Goal: Find specific page/section: Find specific page/section

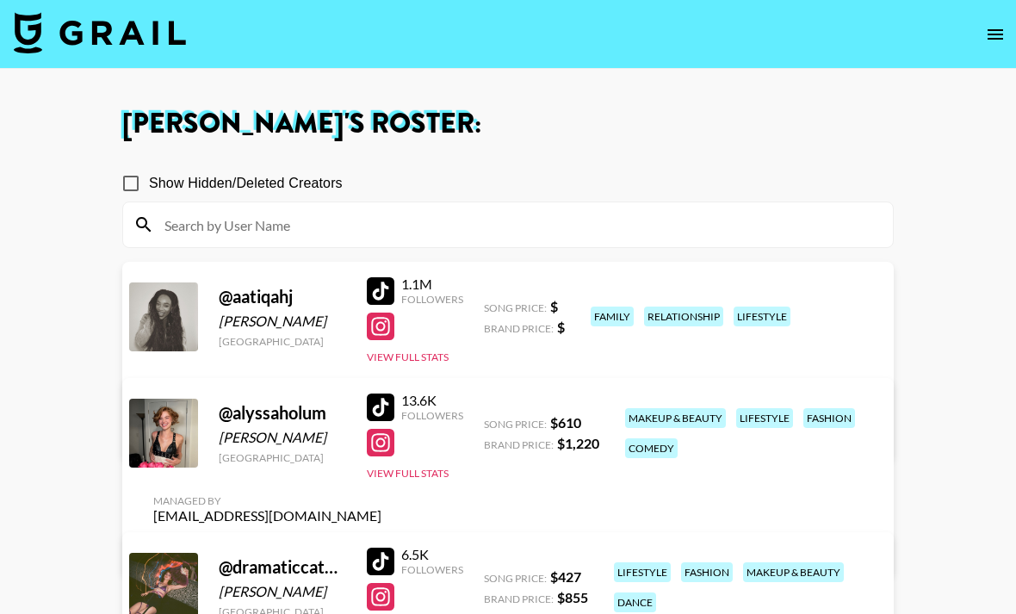
click at [151, 31] on img at bounding box center [100, 32] width 172 height 41
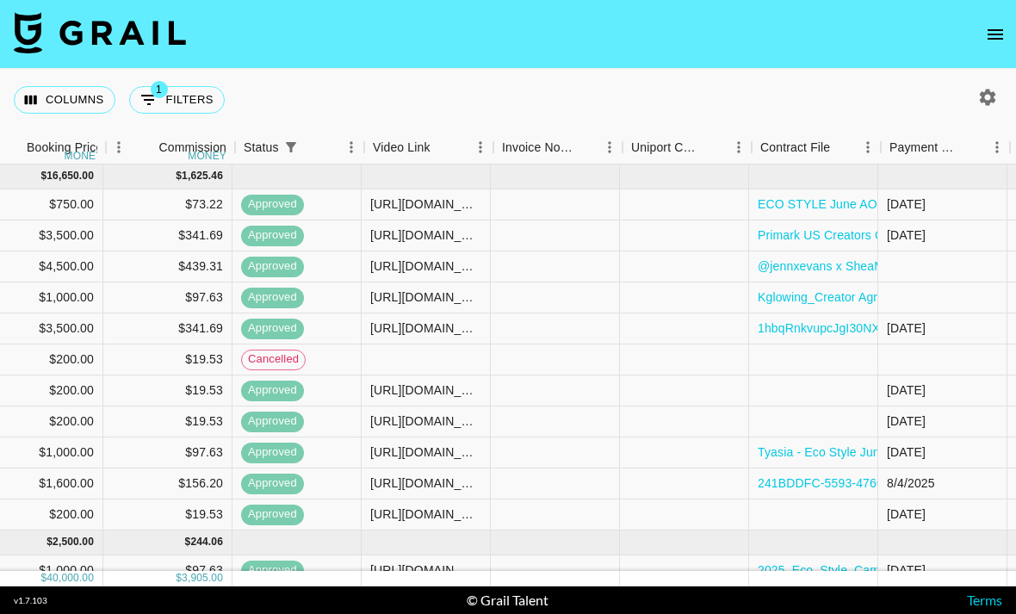
scroll to position [0, 1008]
click at [186, 107] on button "1 Filters" at bounding box center [177, 100] width 96 height 28
select select "status"
select select "isNotAnyOf"
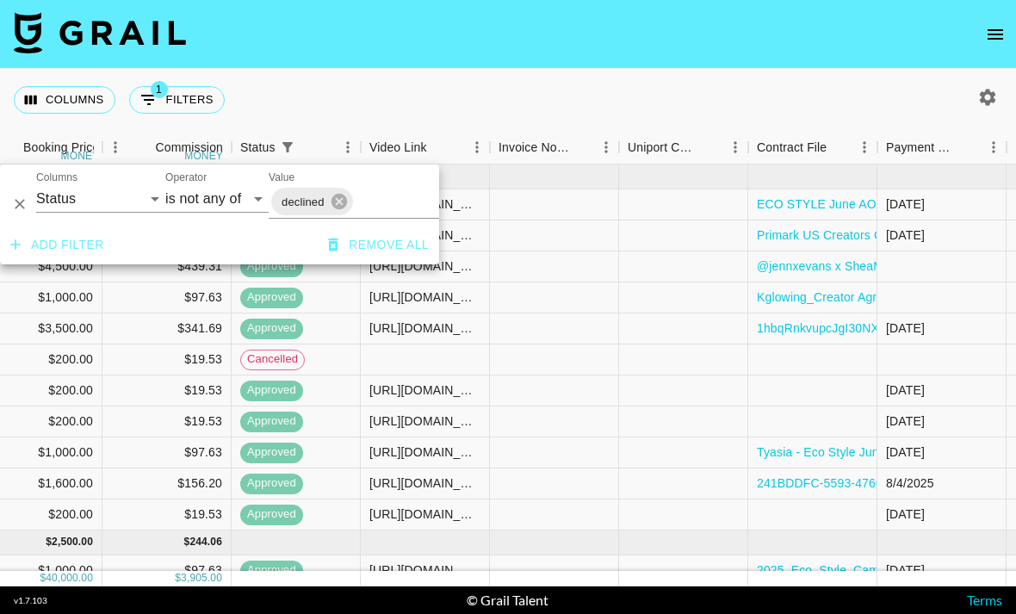
click at [385, 201] on input "Value" at bounding box center [416, 201] width 123 height 27
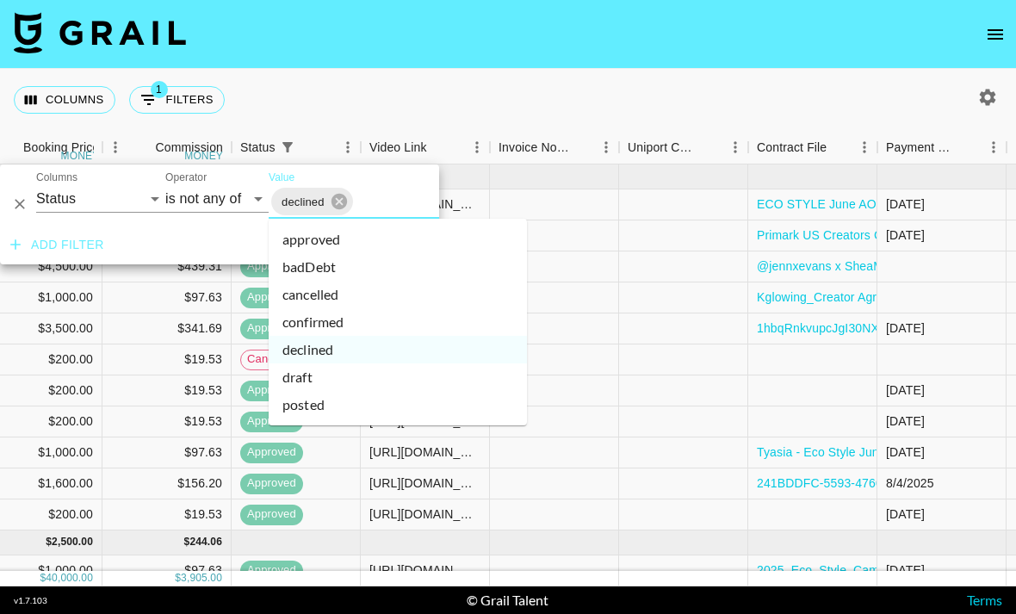
click at [366, 293] on li "cancelled" at bounding box center [398, 295] width 258 height 28
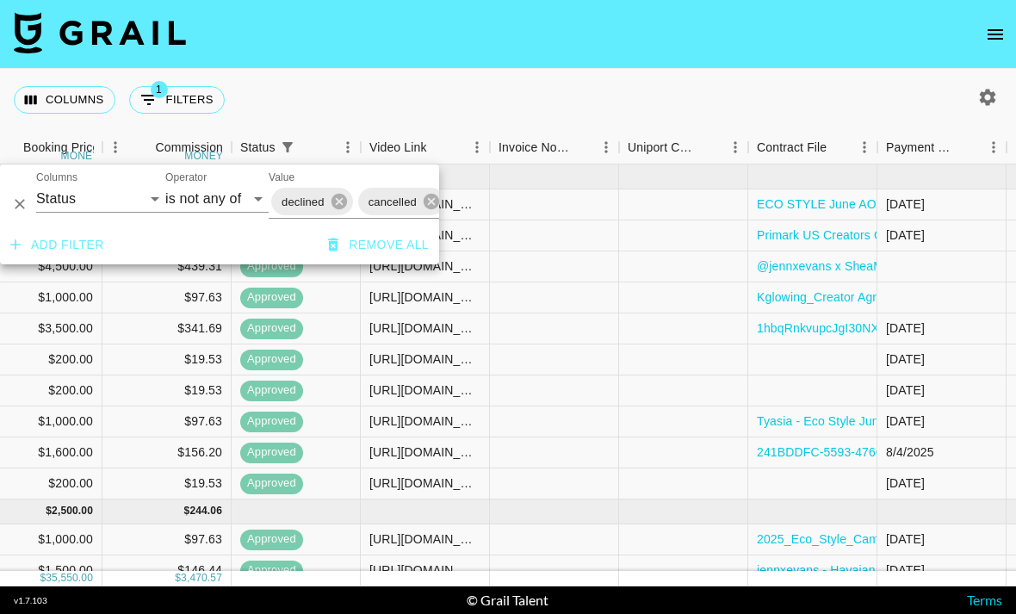
scroll to position [0, 90]
click at [570, 104] on div "Columns 1 Filters + Booking" at bounding box center [508, 100] width 1016 height 62
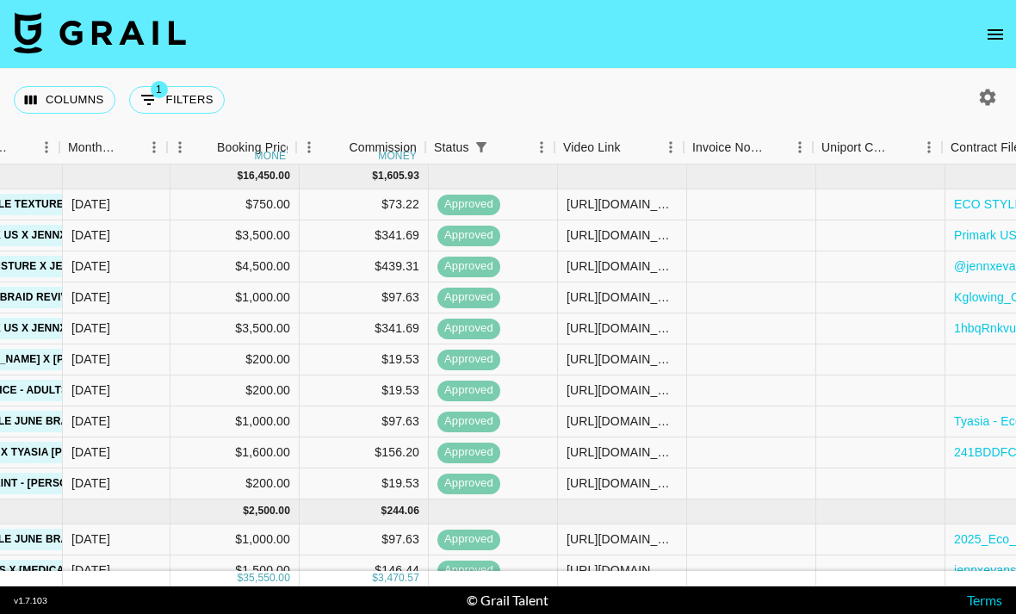
scroll to position [0, 811]
click at [971, 83] on div at bounding box center [984, 97] width 36 height 29
click at [968, 83] on div at bounding box center [984, 97] width 36 height 29
click at [988, 83] on button "button" at bounding box center [987, 97] width 29 height 29
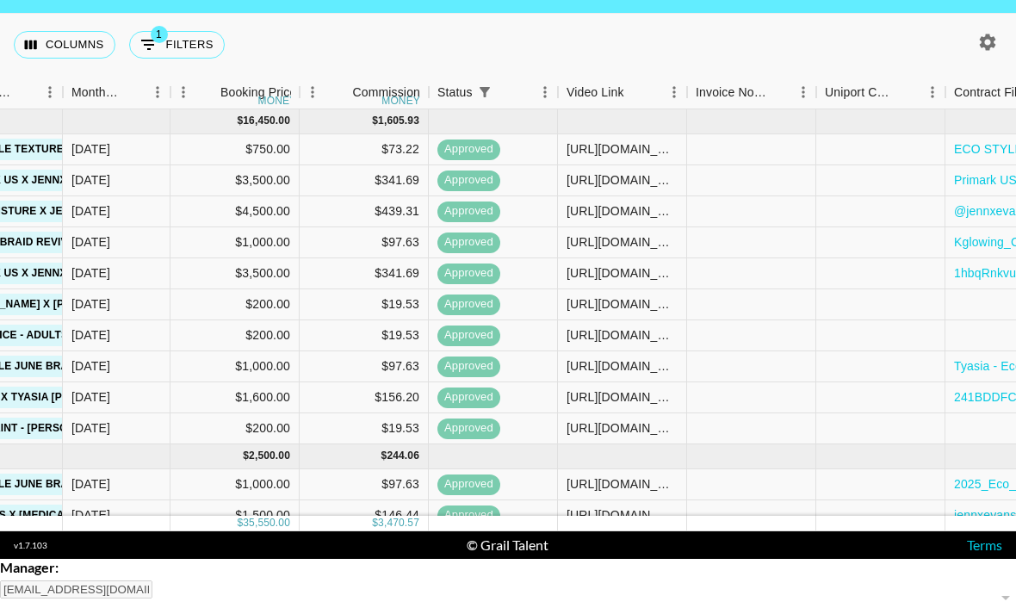
select select "[DATE]"
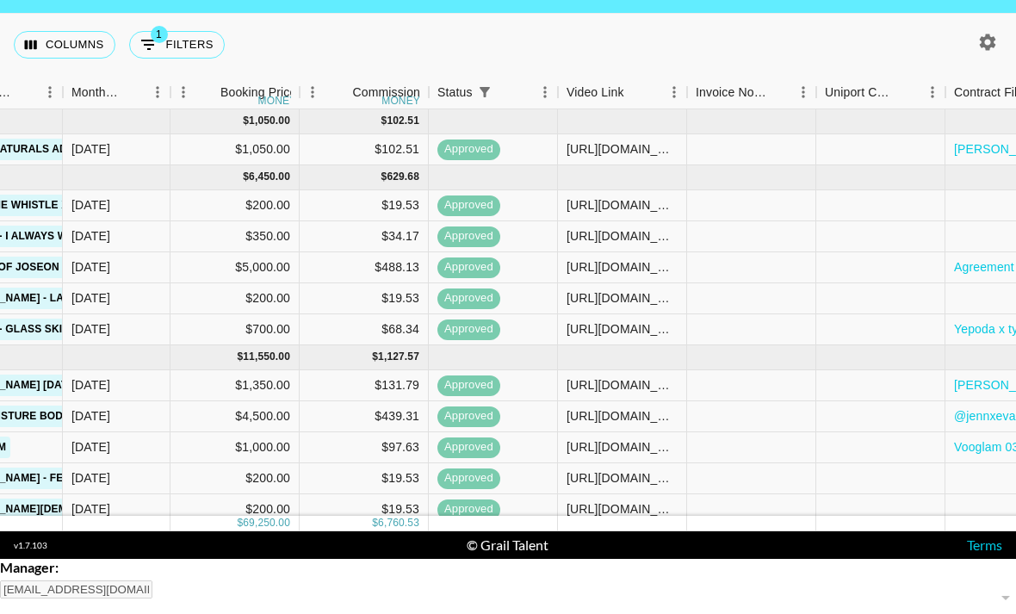
click at [822, 559] on div at bounding box center [508, 559] width 1016 height 0
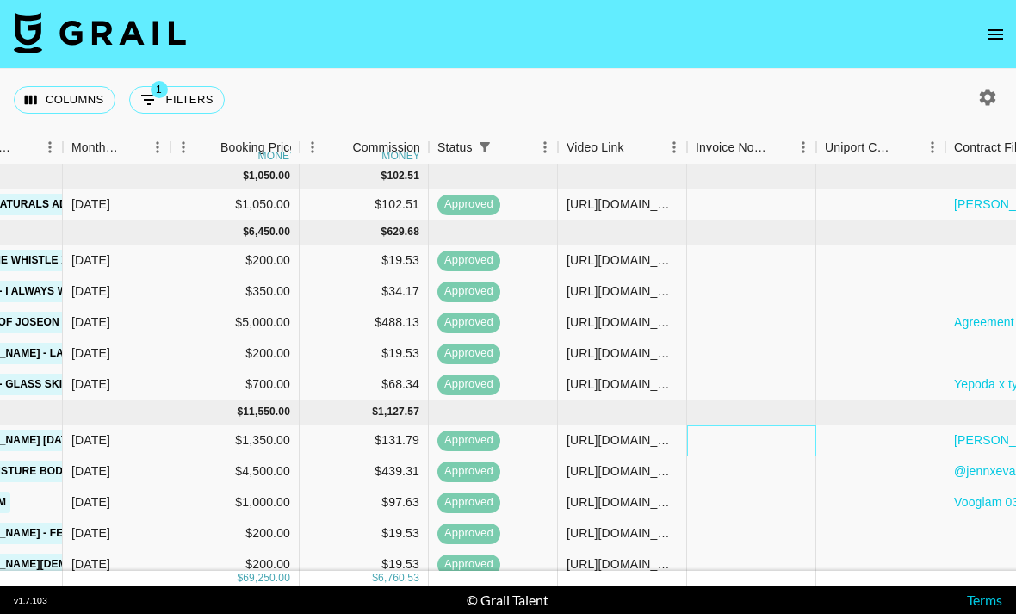
click at [750, 425] on div at bounding box center [751, 440] width 129 height 31
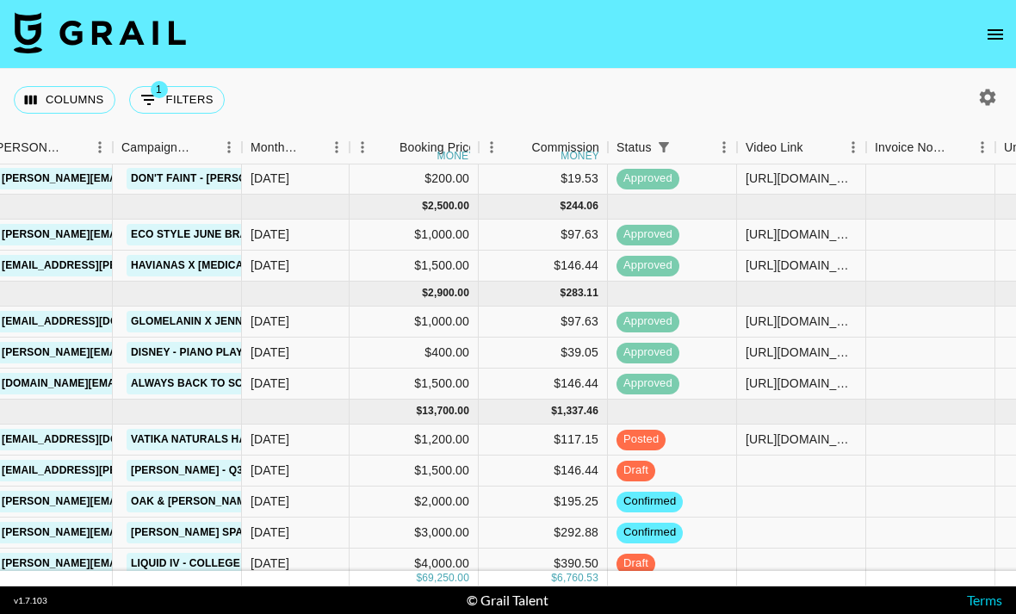
scroll to position [1142, 633]
click at [133, 12] on nav at bounding box center [508, 34] width 1016 height 69
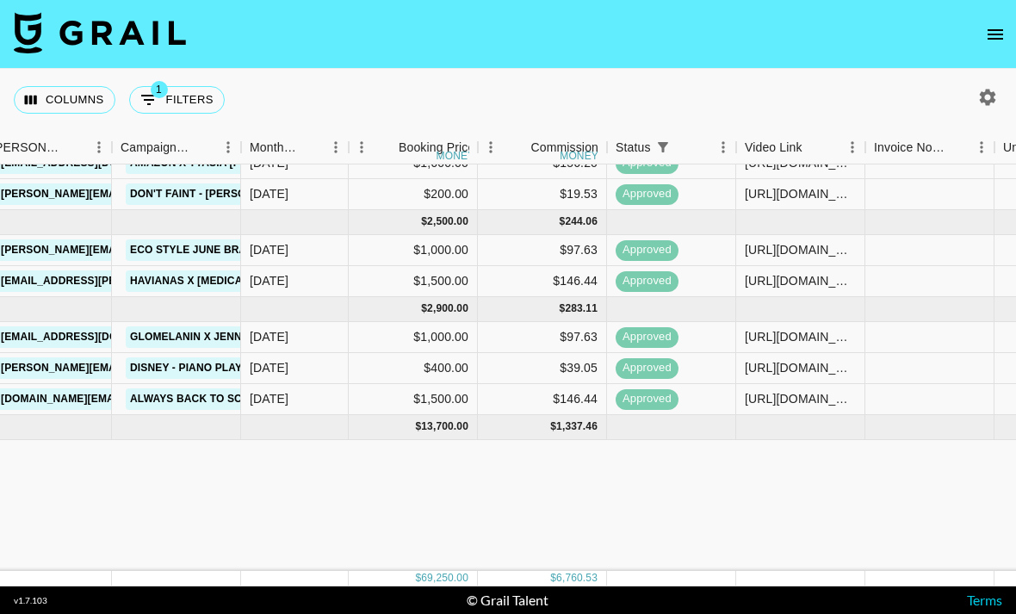
scroll to position [817, 633]
